Goal: Transaction & Acquisition: Obtain resource

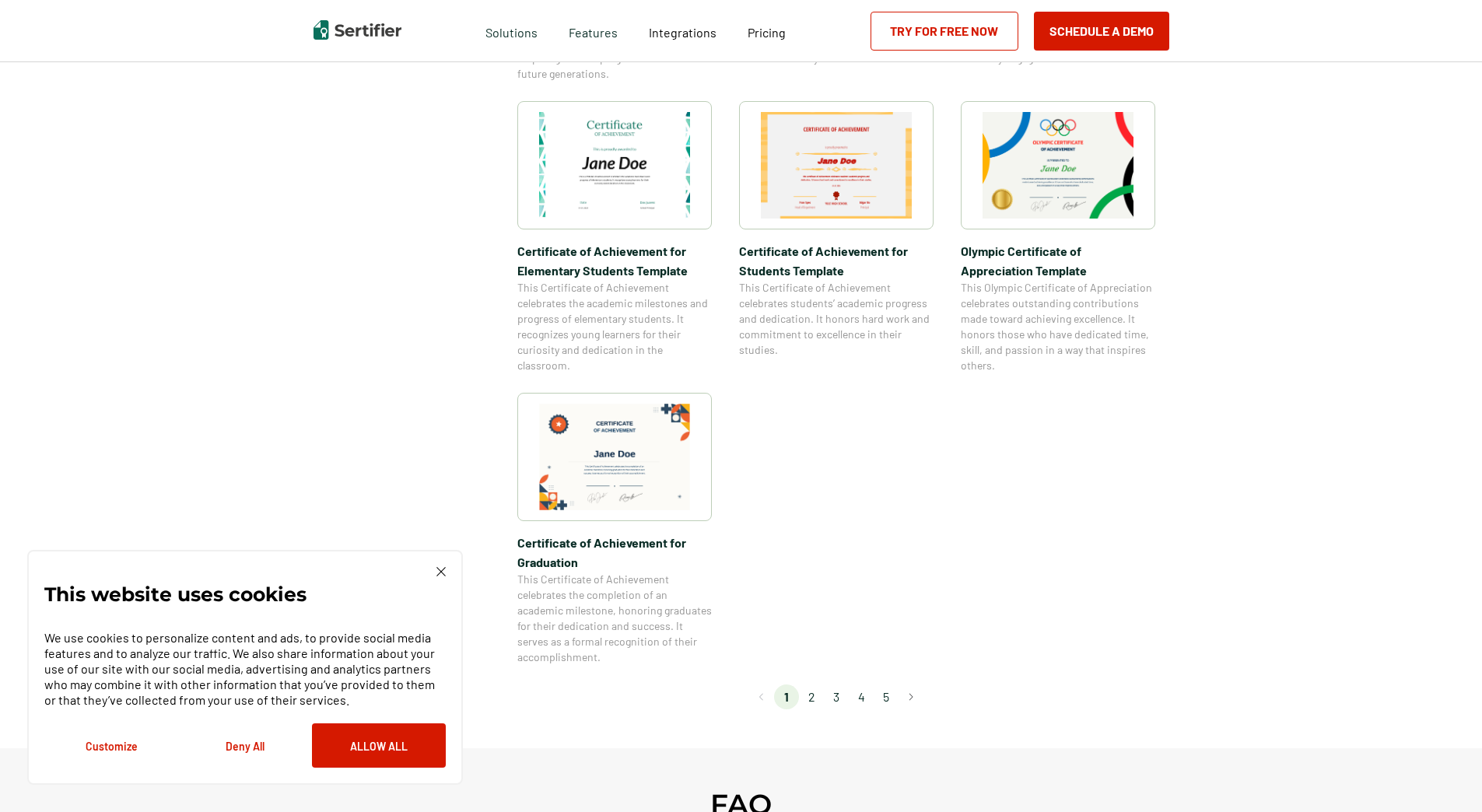
scroll to position [1089, 0]
click at [810, 698] on li "2" at bounding box center [810, 694] width 25 height 25
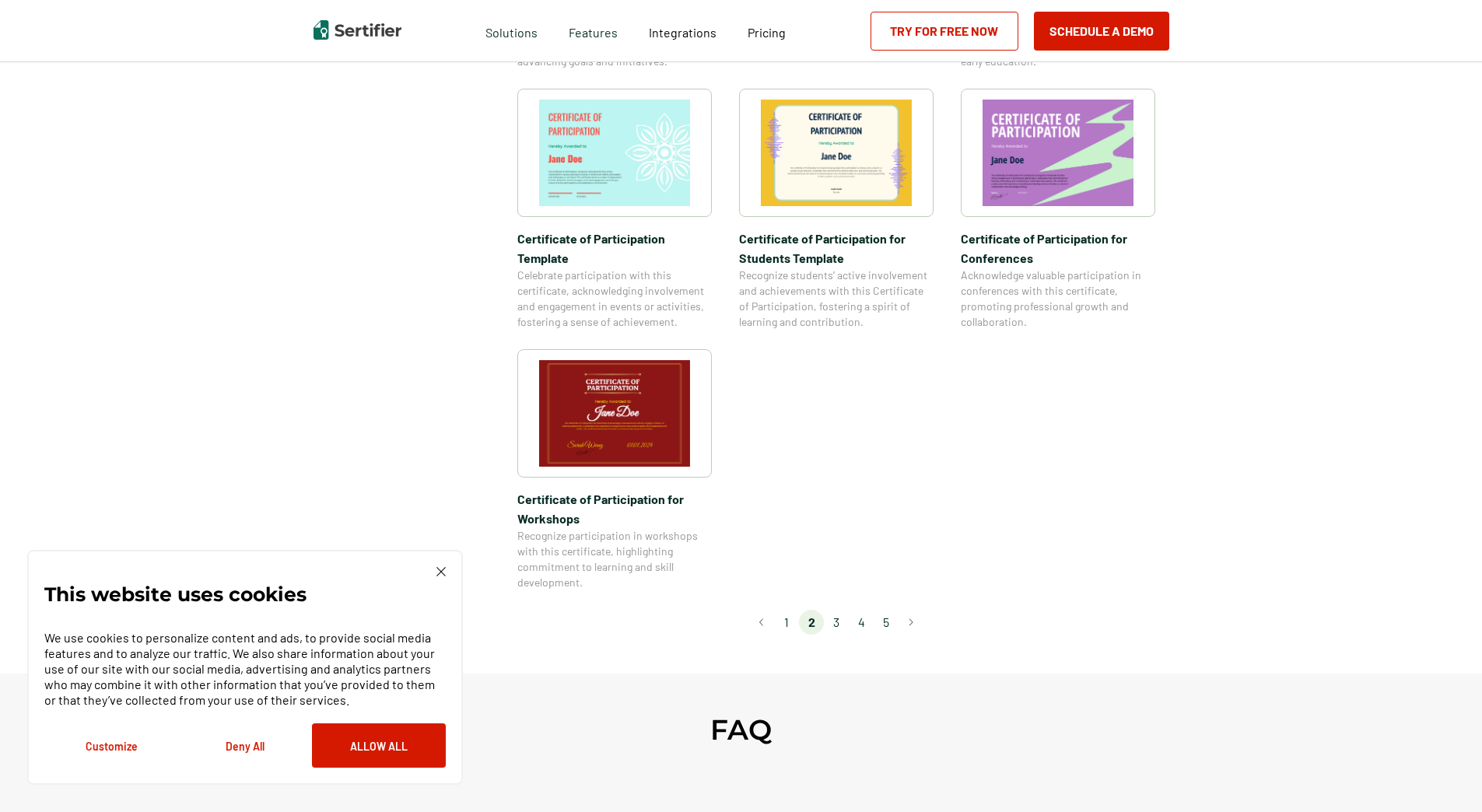
scroll to position [1166, 0]
click at [833, 609] on li "3" at bounding box center [836, 621] width 25 height 25
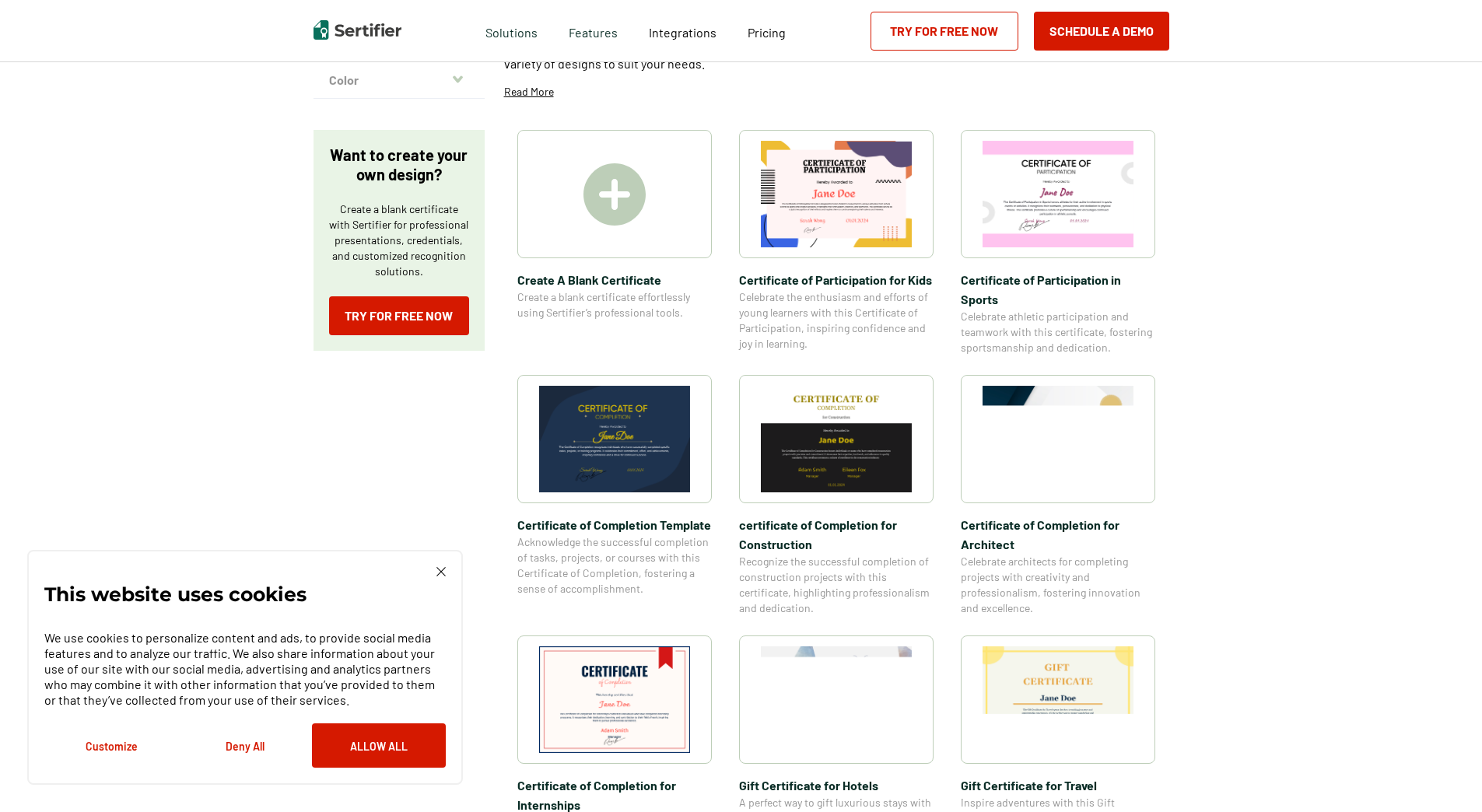
scroll to position [311, 0]
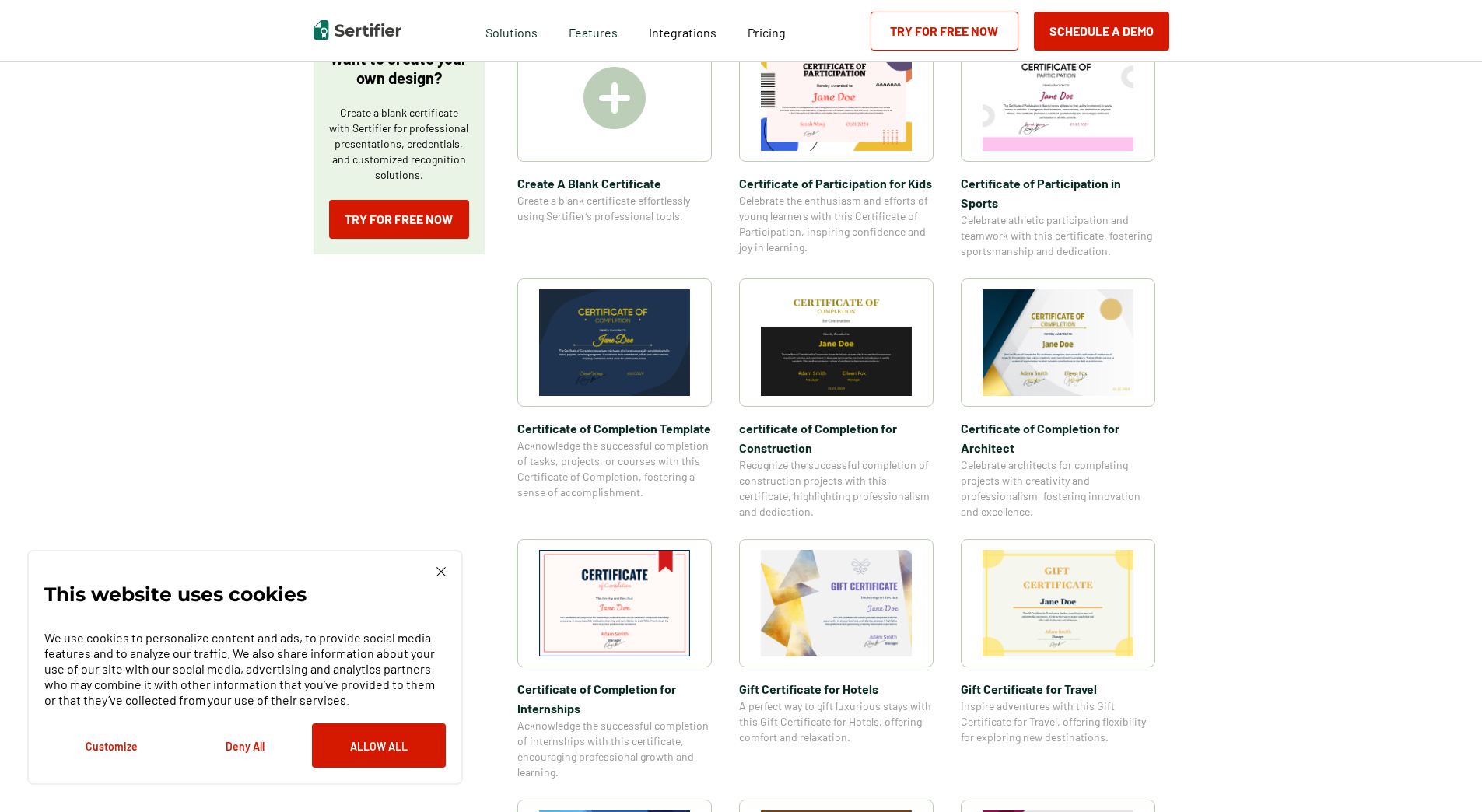
click at [619, 591] on img at bounding box center [614, 603] width 151 height 107
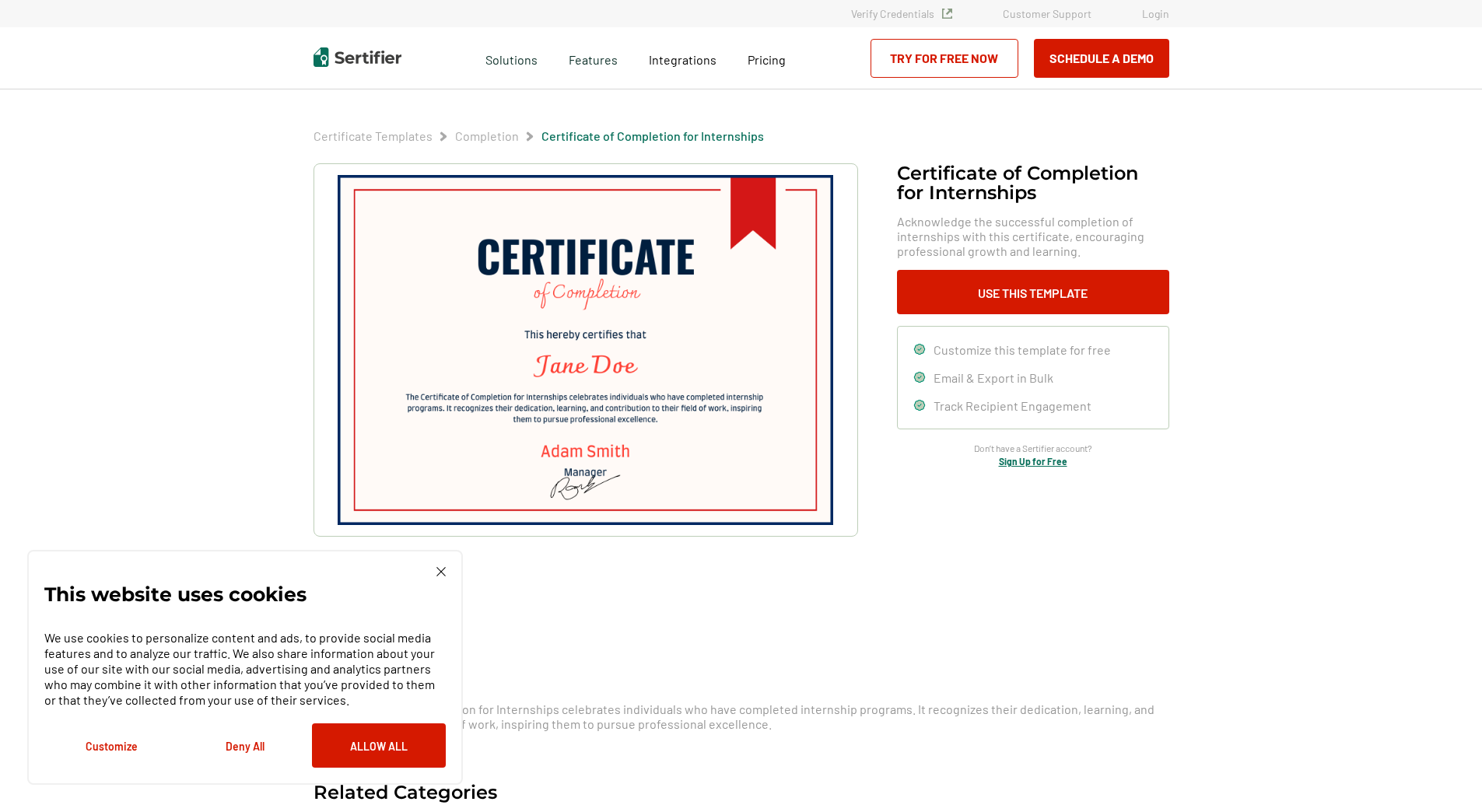
click at [443, 570] on img at bounding box center [441, 571] width 9 height 9
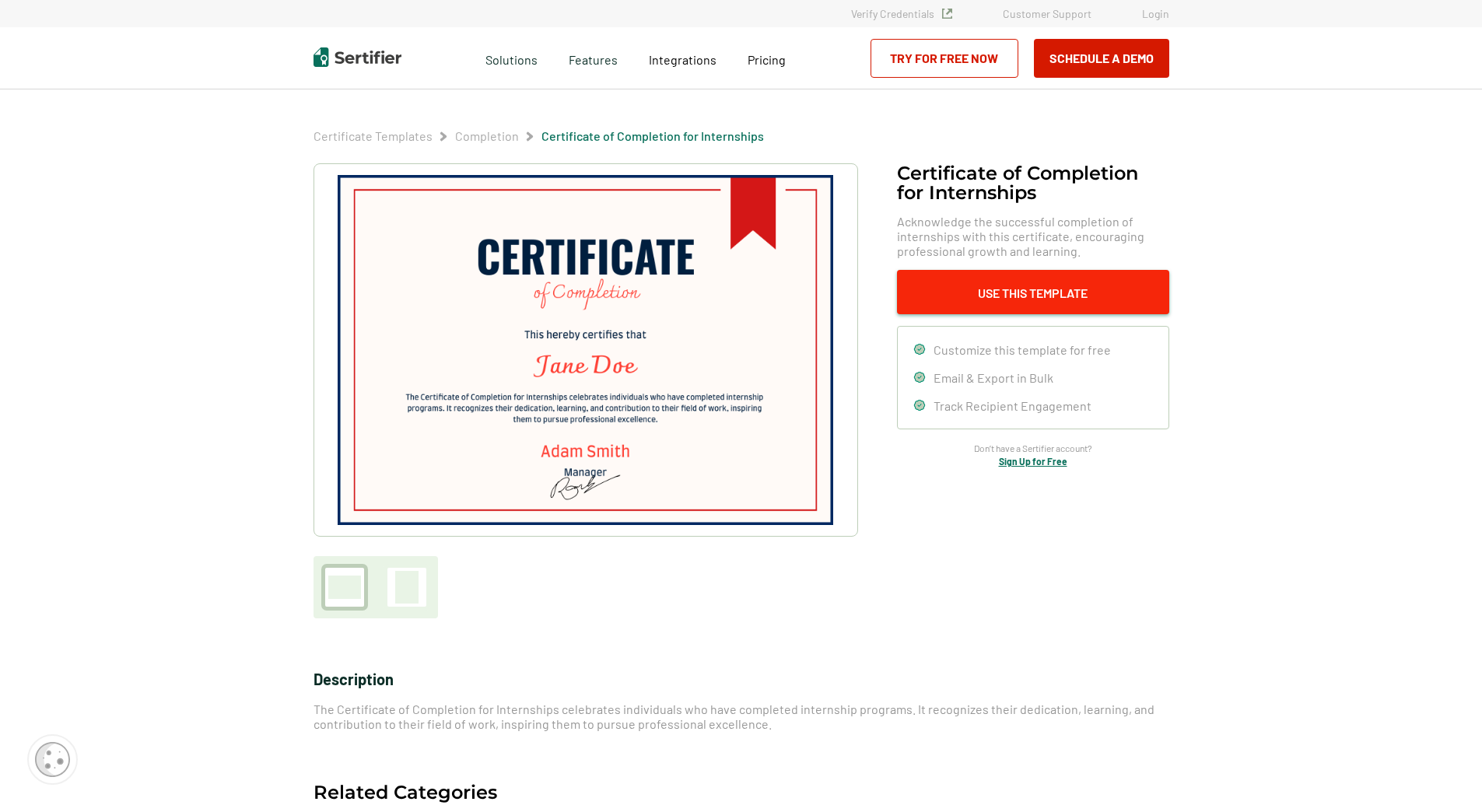
click at [1028, 288] on button "Use This Template" at bounding box center [1033, 292] width 272 height 44
click at [569, 372] on img at bounding box center [585, 350] width 495 height 350
click at [943, 62] on link "Try for Free Now" at bounding box center [944, 58] width 148 height 39
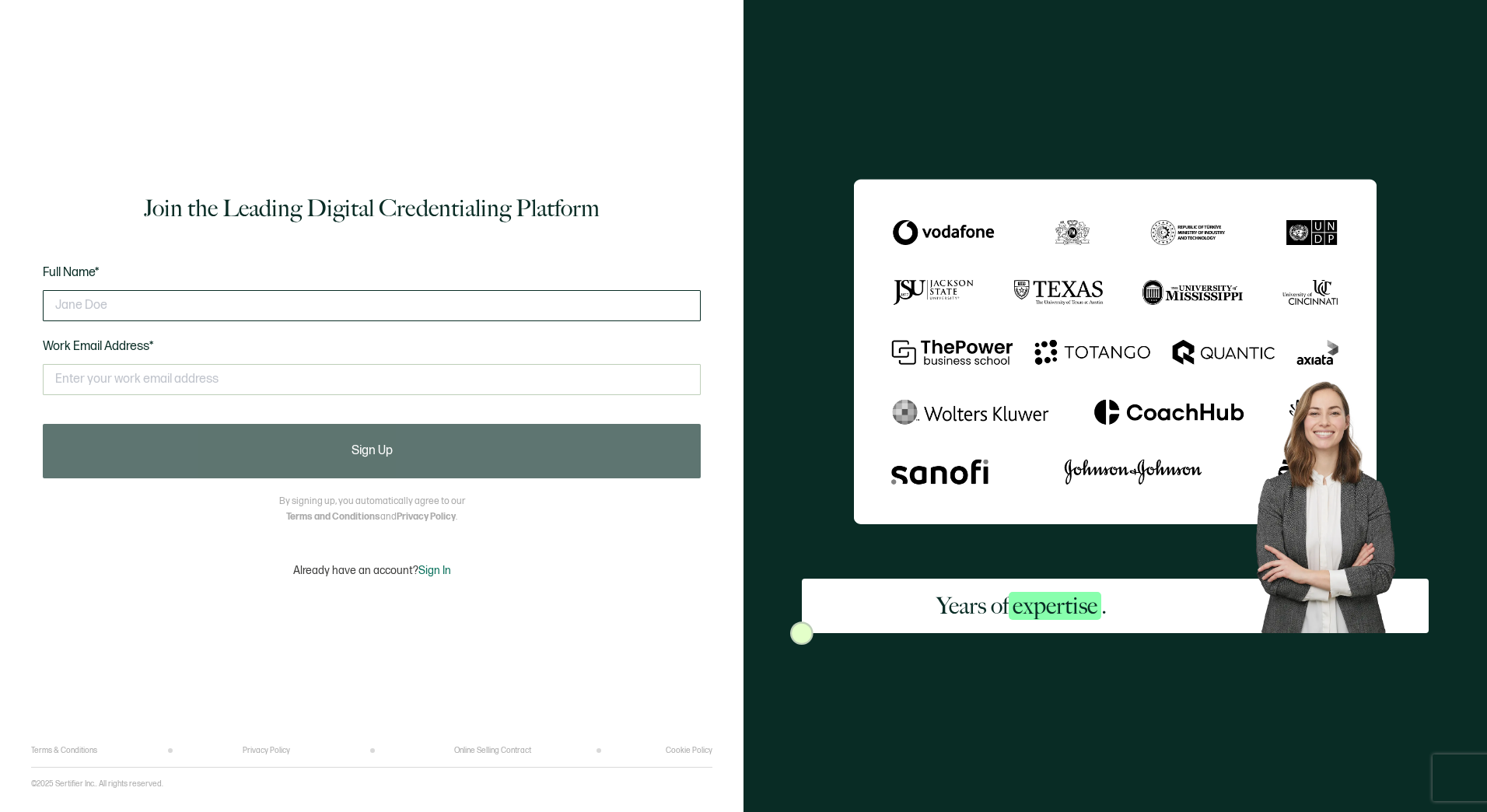
click at [497, 299] on input "text" at bounding box center [372, 305] width 658 height 31
type input "[PERSON_NAME]"
click at [359, 380] on input "text" at bounding box center [372, 379] width 658 height 31
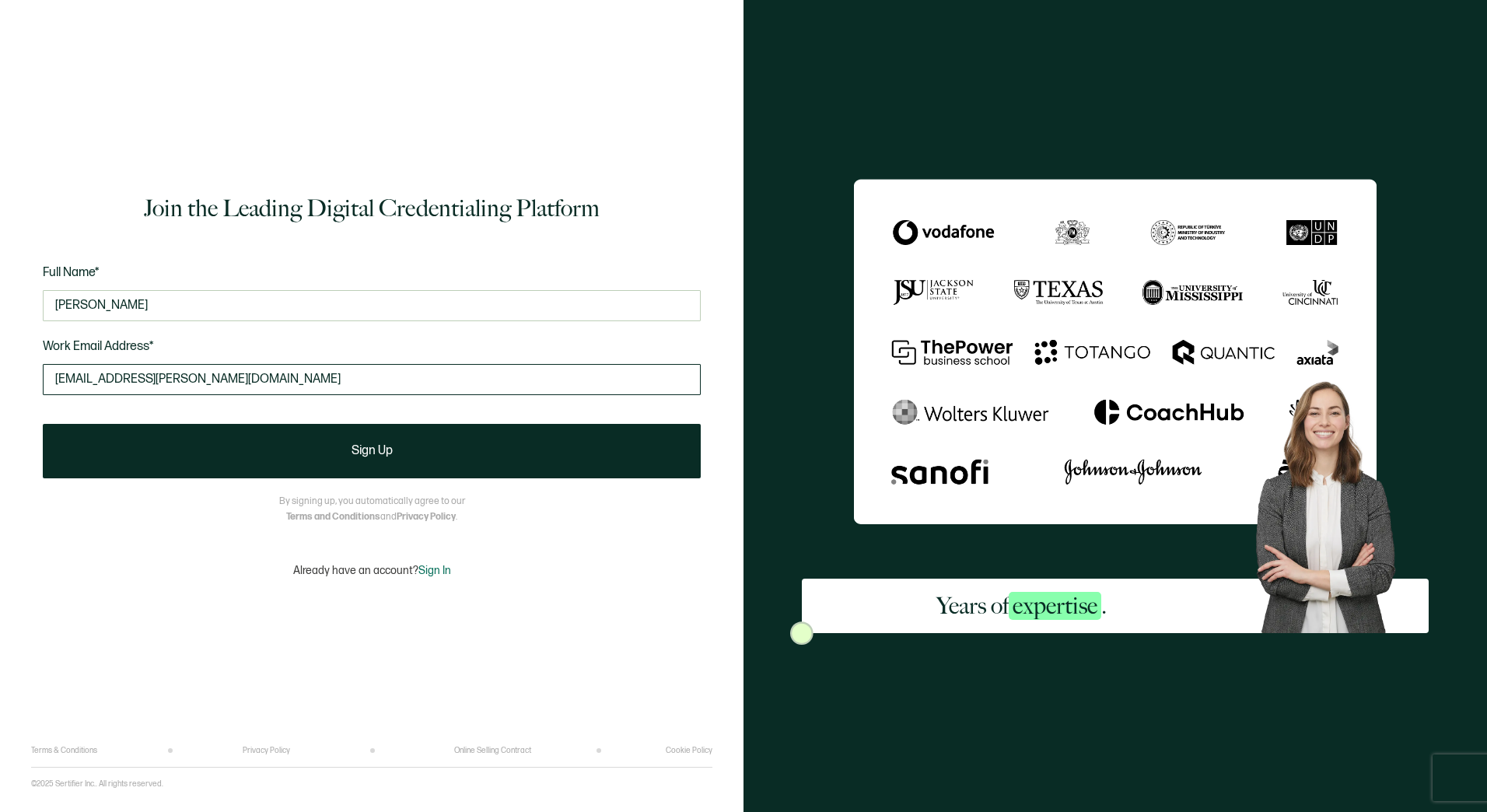
type input "[EMAIL_ADDRESS][PERSON_NAME][DOMAIN_NAME]"
